Goal: Check status: Check status

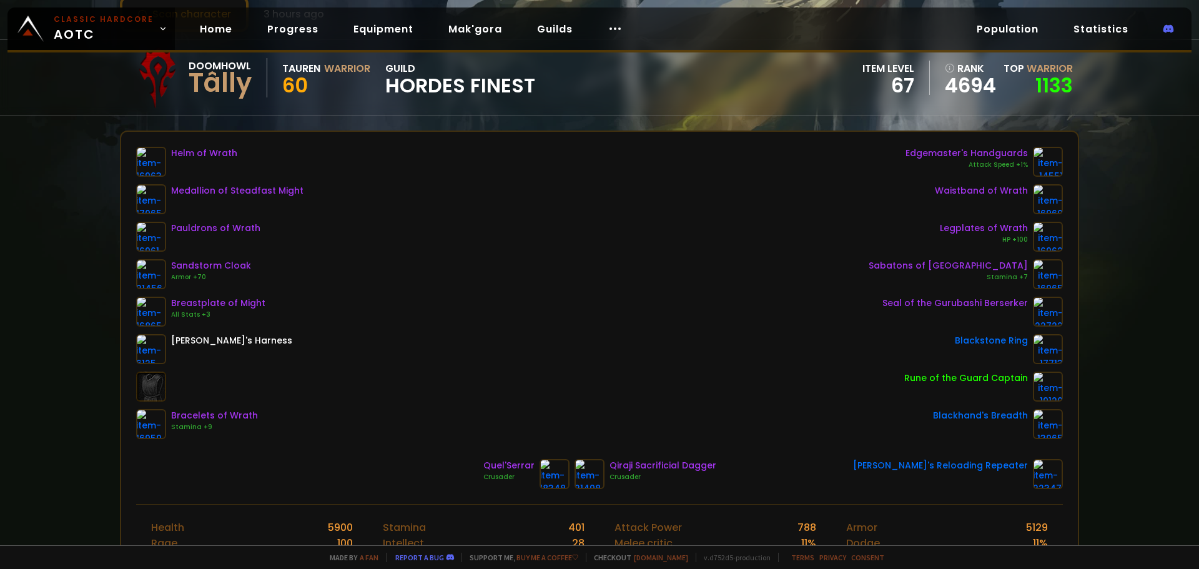
scroll to position [62, 0]
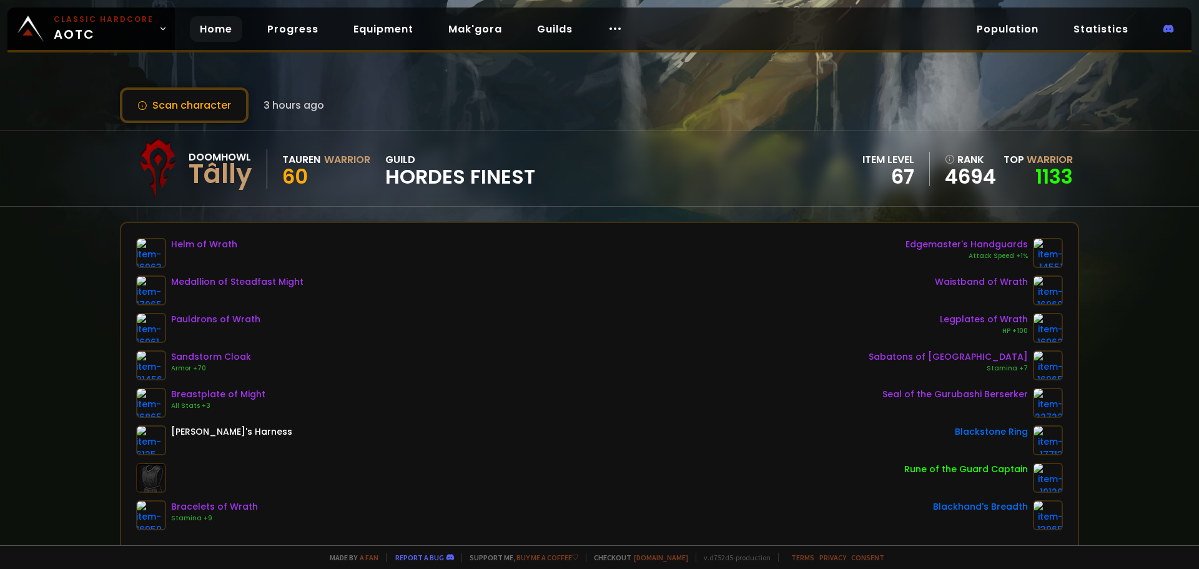
click at [209, 36] on link "Home" at bounding box center [216, 29] width 52 height 26
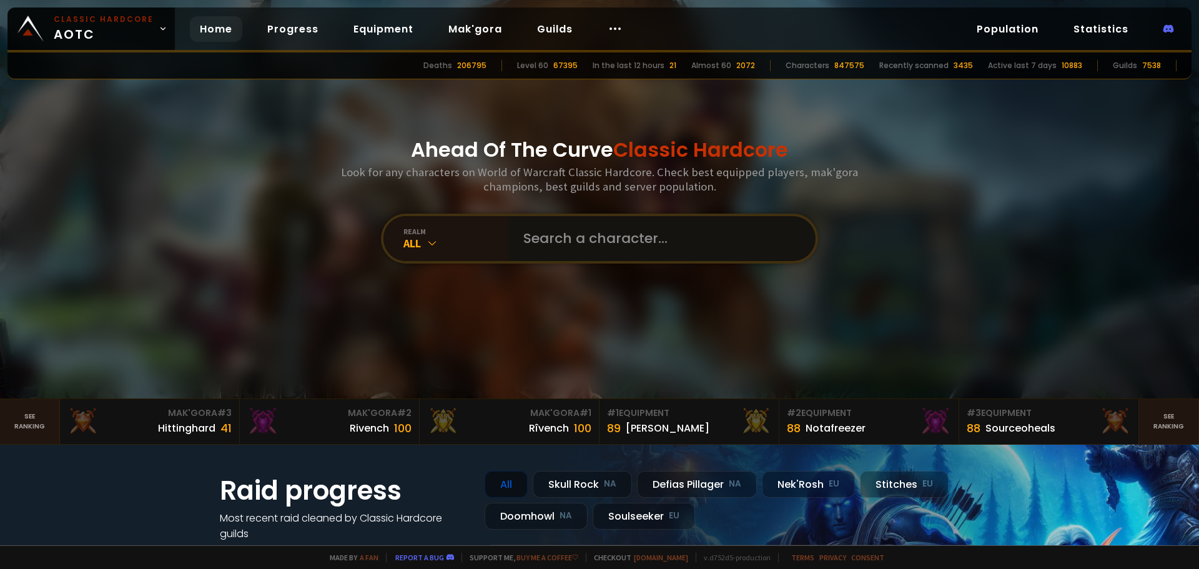
drag, startPoint x: 613, startPoint y: 249, endPoint x: 602, endPoint y: 252, distance: 11.5
click at [613, 249] on input "text" at bounding box center [658, 238] width 285 height 45
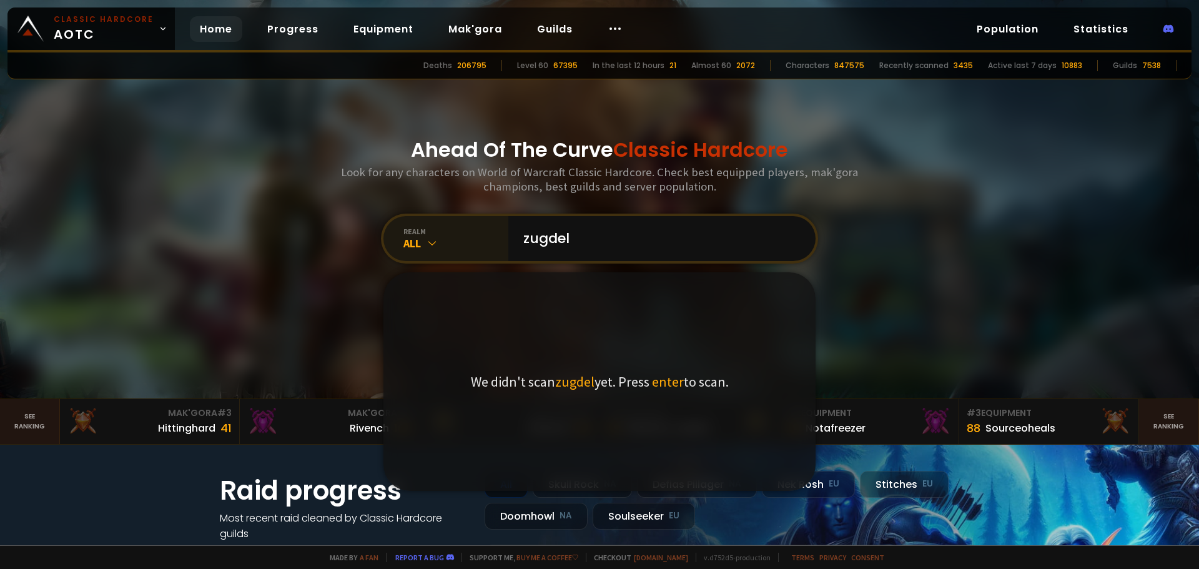
click at [426, 244] on icon at bounding box center [432, 243] width 12 height 12
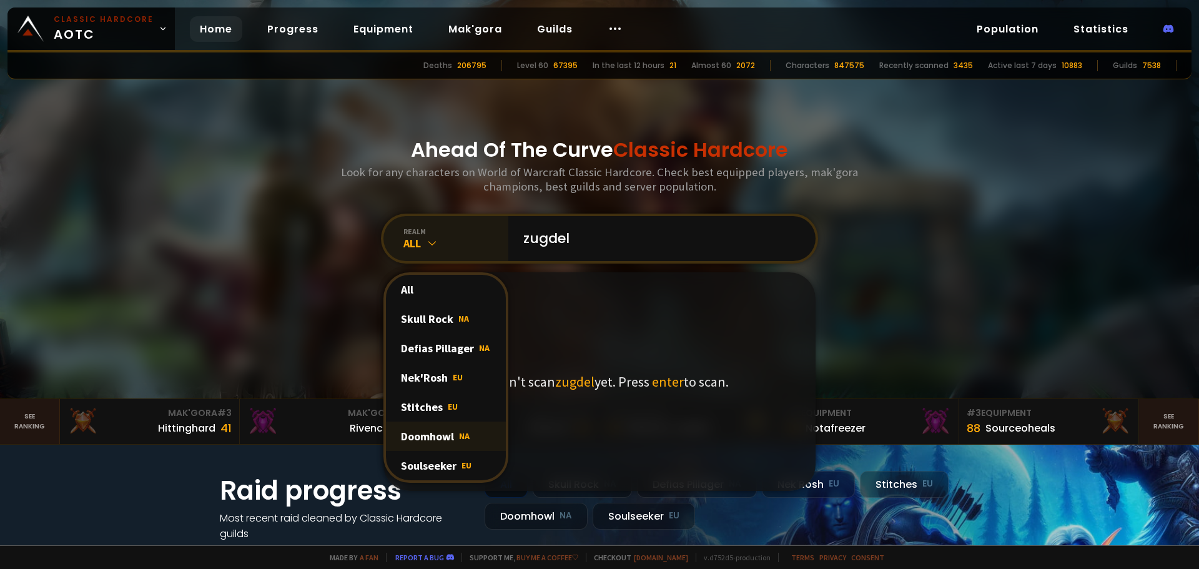
click at [432, 432] on div "Doomhowl NA" at bounding box center [446, 436] width 120 height 29
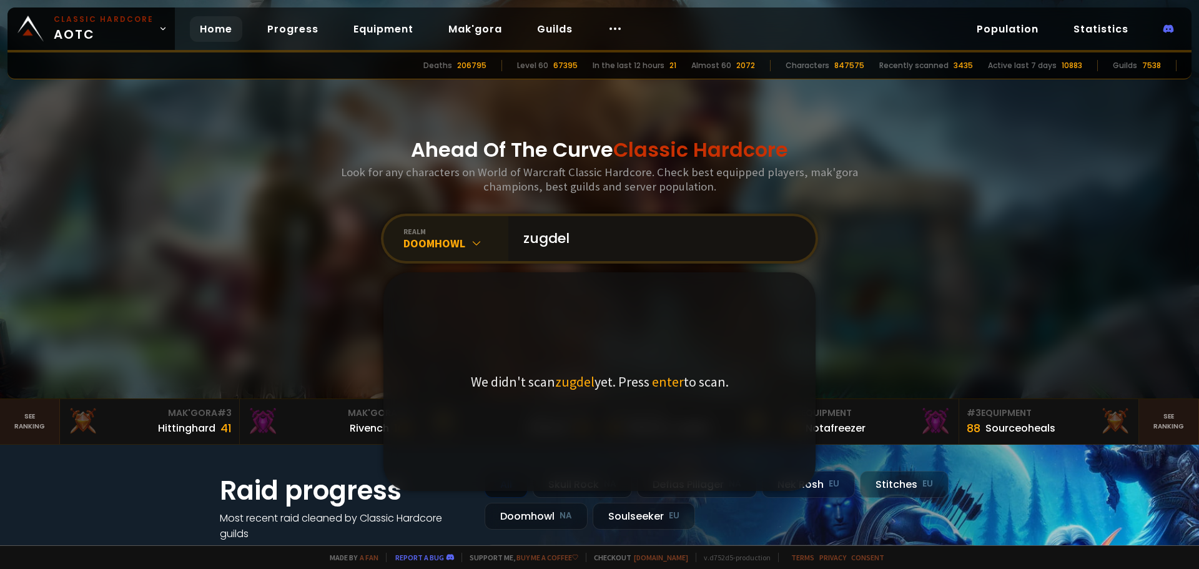
click at [582, 238] on input "zugdel" at bounding box center [658, 238] width 285 height 45
type input "z"
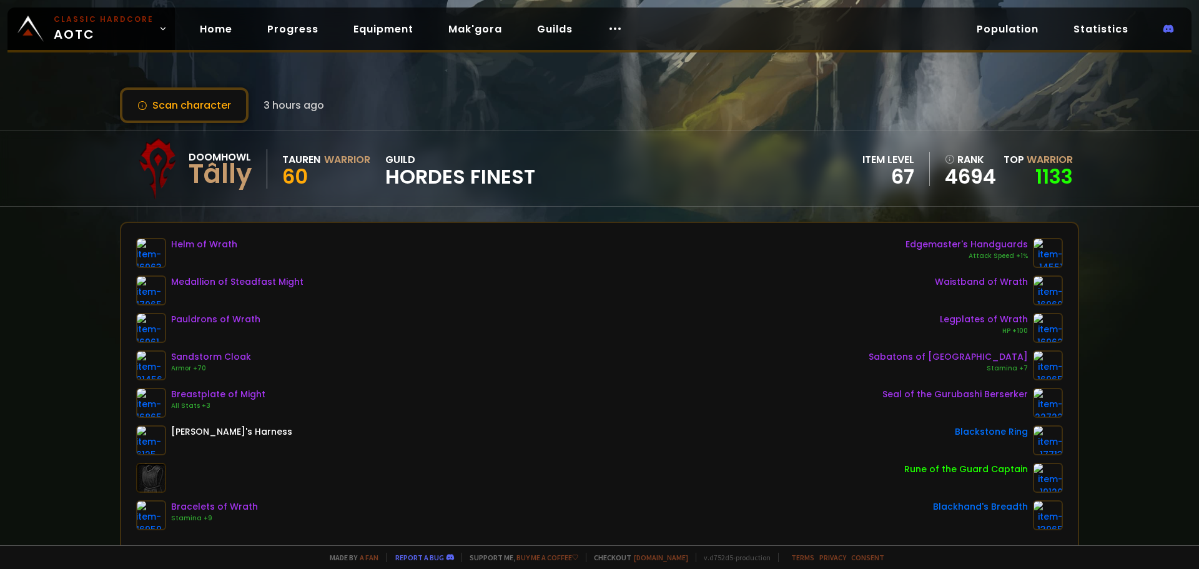
drag, startPoint x: 1194, startPoint y: 334, endPoint x: 1246, endPoint y: 352, distance: 55.1
click at [1199, 352] on html "Classic Hardcore AOTC Home Progress Equipment Mak'gora Guilds Population Statis…" at bounding box center [599, 284] width 1199 height 569
